Goal: Check status: Check status

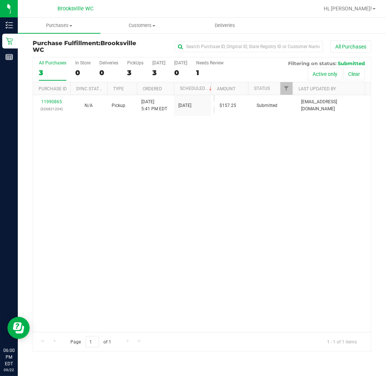
drag, startPoint x: 87, startPoint y: 167, endPoint x: 87, endPoint y: 163, distance: 3.7
click at [87, 163] on div "11990865 (326821204) N/A Pickup [DATE] 5:41 PM EDT 9/22/2025 $157.25 Submitted …" at bounding box center [201, 213] width 337 height 237
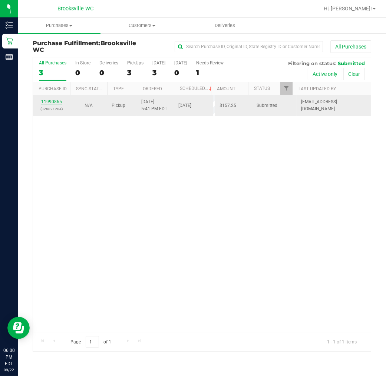
click at [53, 102] on link "11990865" at bounding box center [51, 101] width 21 height 5
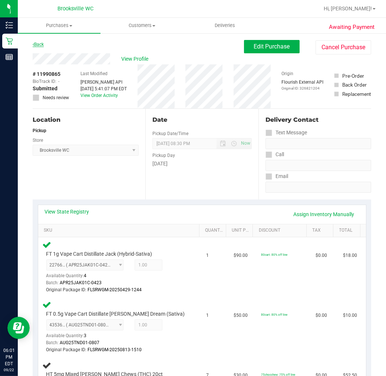
click at [44, 46] on link "Back" at bounding box center [38, 44] width 11 height 5
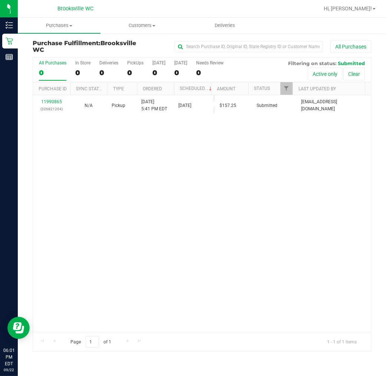
click at [153, 183] on div "11990865 (326821204) N/A Pickup [DATE] 5:41 PM EDT 9/22/2025 $157.25 Submitted …" at bounding box center [201, 213] width 337 height 237
click at [89, 148] on div "11990865 (326821204) N/A Pickup [DATE] 5:41 PM EDT 9/22/2025 $157.25 Submitted …" at bounding box center [201, 213] width 337 height 237
click at [146, 210] on div "11990865 (326821204) N/A Pickup [DATE] 5:41 PM EDT 9/22/2025 $157.25 Submitted …" at bounding box center [201, 213] width 337 height 237
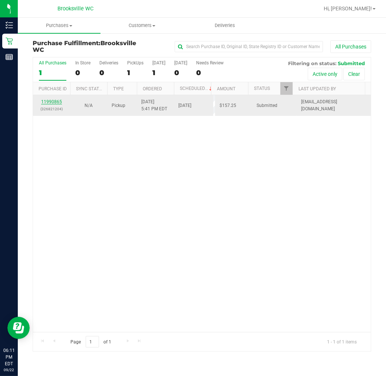
click at [51, 103] on link "11990865" at bounding box center [51, 101] width 21 height 5
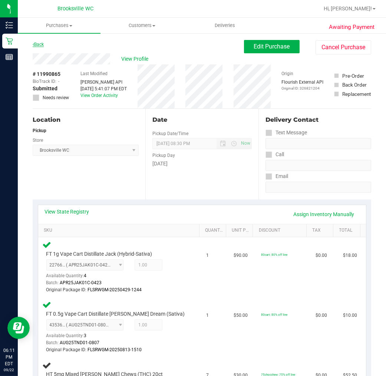
click at [39, 45] on link "Back" at bounding box center [38, 44] width 11 height 5
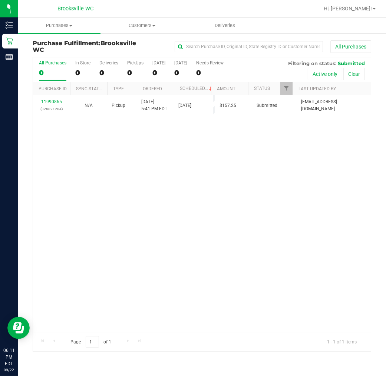
click at [18, 69] on div "Purchase Fulfillment: [GEOGRAPHIC_DATA] WC All Purchases All Purchases 0 In Sto…" at bounding box center [202, 196] width 368 height 327
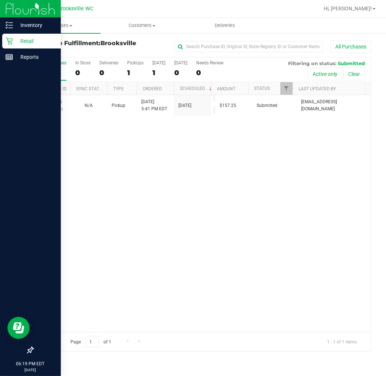
click at [10, 110] on div at bounding box center [30, 205] width 61 height 278
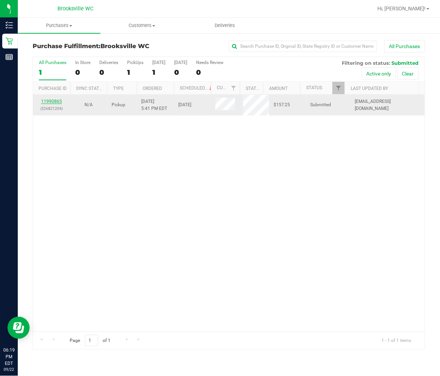
click at [57, 100] on link "11990865" at bounding box center [51, 101] width 21 height 5
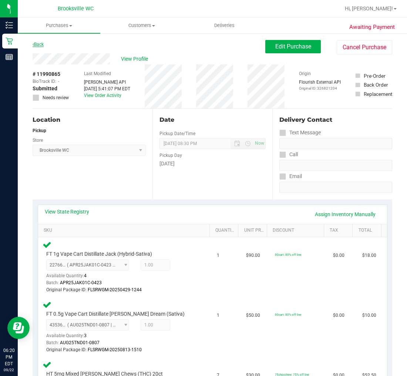
click at [41, 46] on link "Back" at bounding box center [38, 44] width 11 height 5
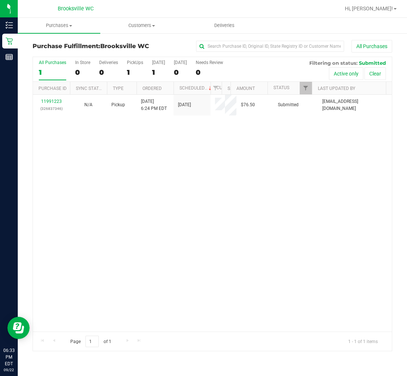
drag, startPoint x: 112, startPoint y: 10, endPoint x: 67, endPoint y: 6, distance: 45.3
click at [110, 10] on div "Brooksville WC" at bounding box center [75, 8] width 108 height 11
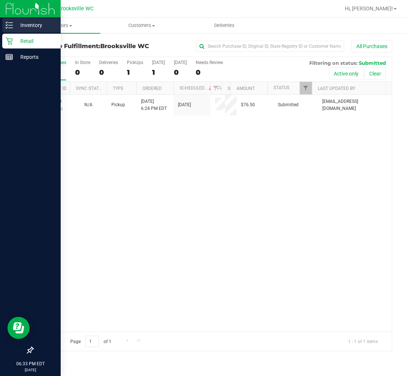
click at [11, 21] on icon at bounding box center [9, 24] width 7 height 7
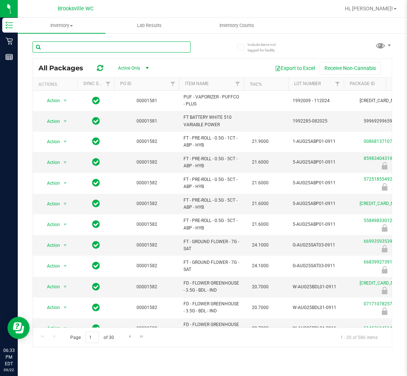
click at [51, 46] on input "text" at bounding box center [112, 46] width 158 height 11
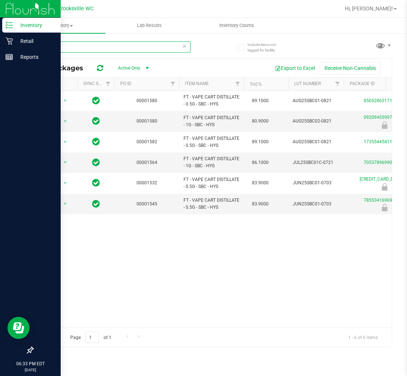
type input "sbc"
